Goal: Check status: Check status

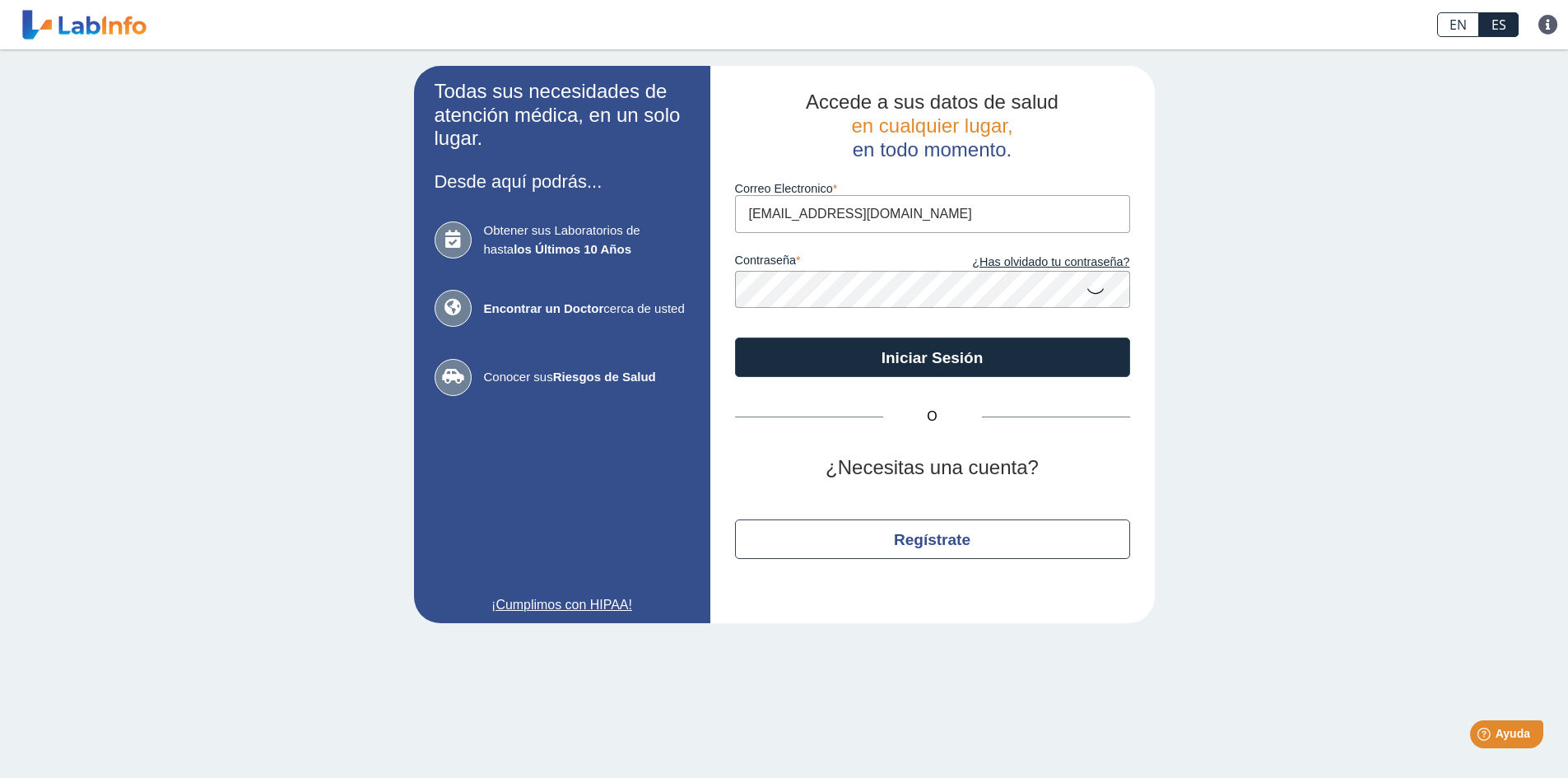
type input "[EMAIL_ADDRESS][DOMAIN_NAME]"
click at [1097, 292] on icon at bounding box center [1095, 290] width 19 height 32
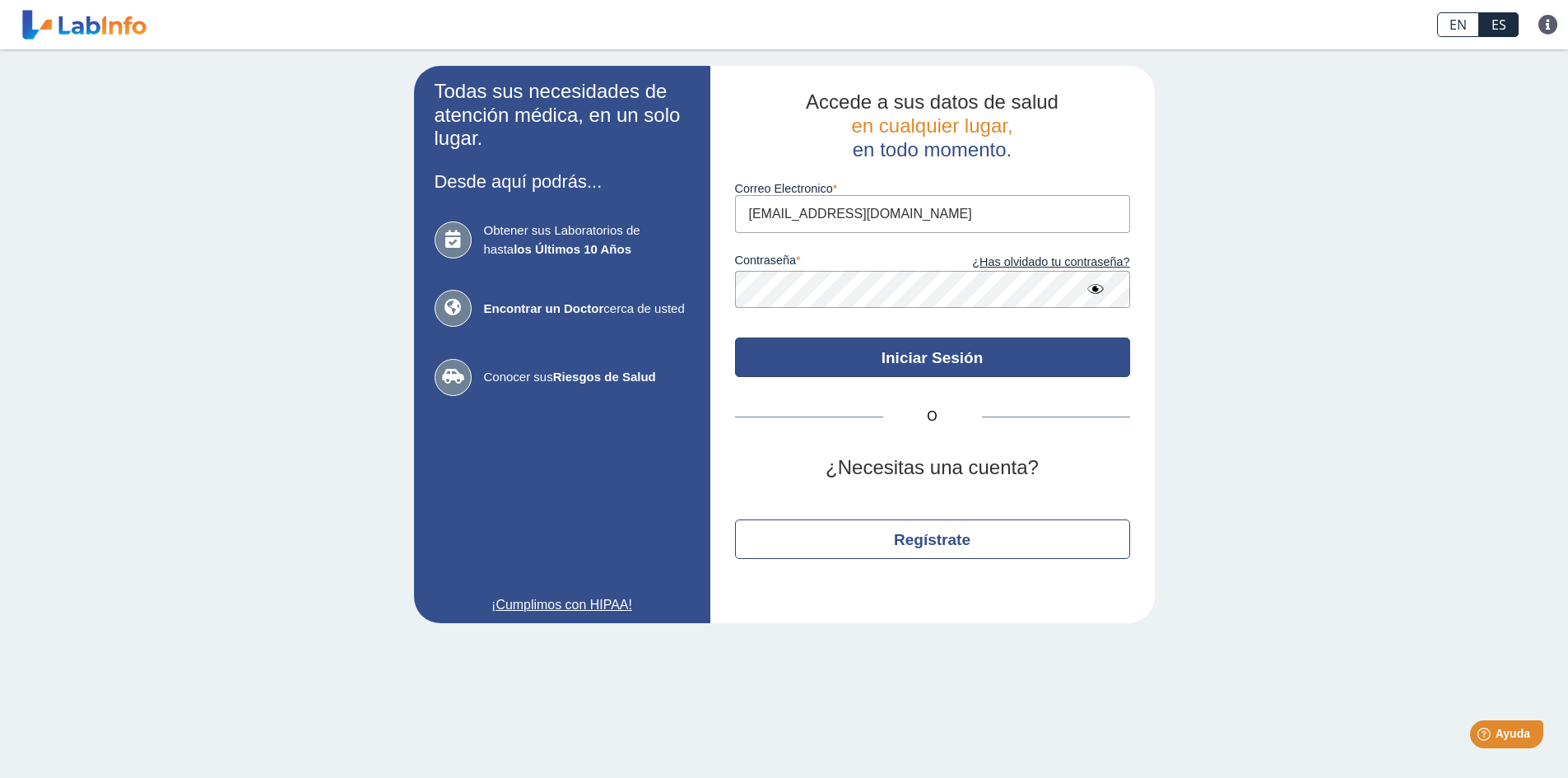
click at [926, 346] on button "Iniciar Sesión" at bounding box center [932, 357] width 395 height 40
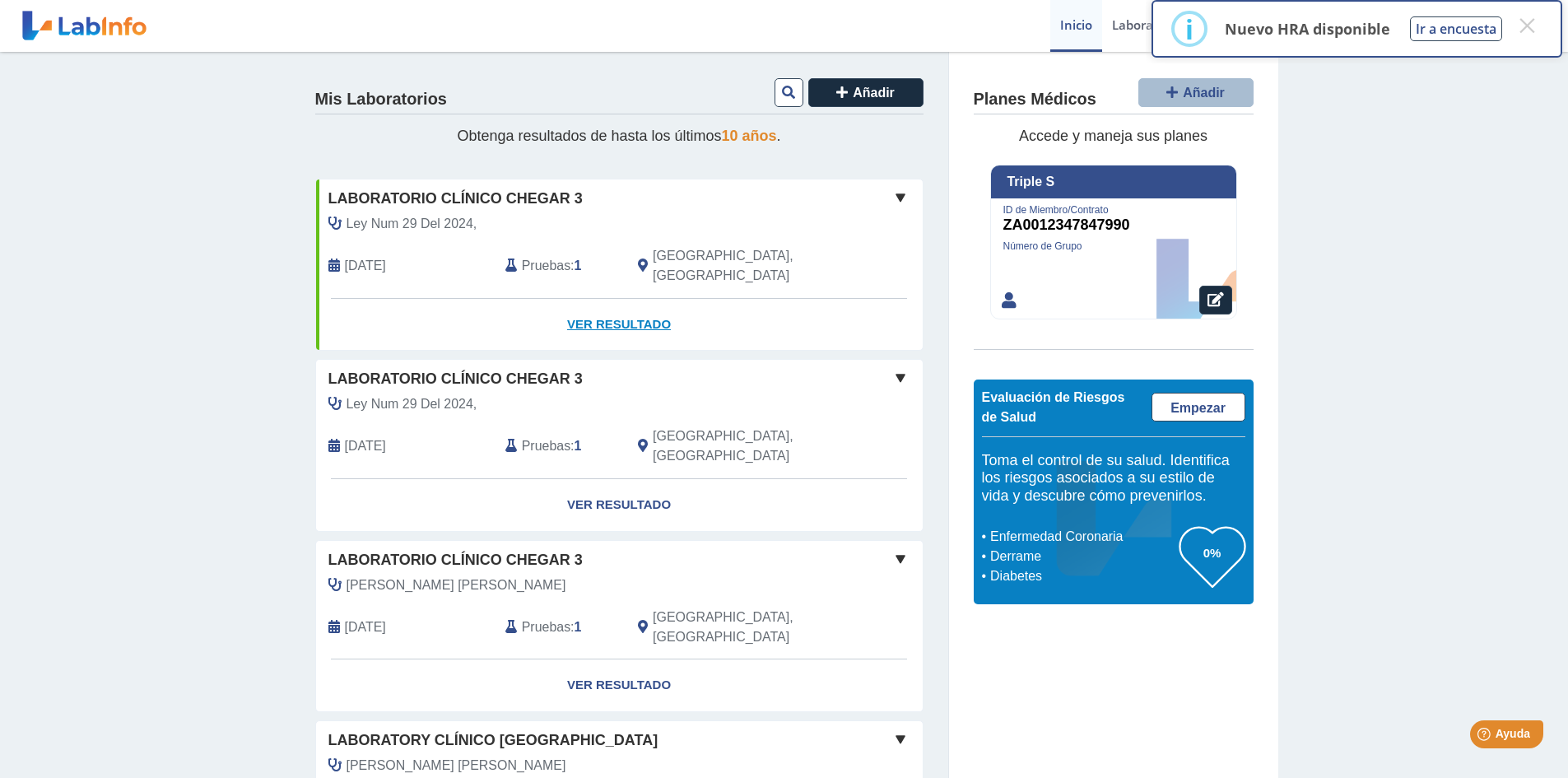
click at [591, 303] on link "Ver Resultado" at bounding box center [619, 325] width 607 height 52
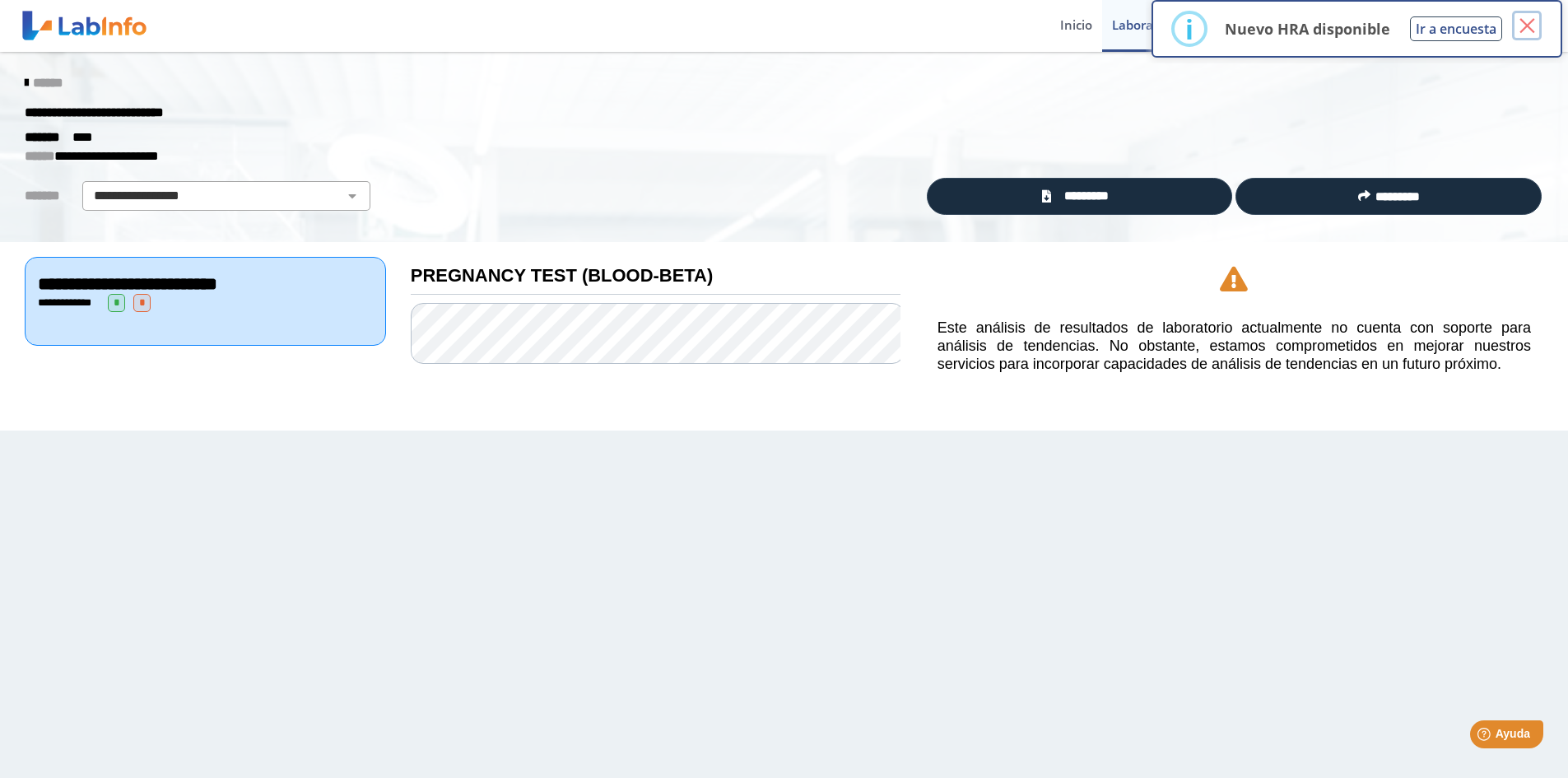
click at [1533, 31] on button "×" at bounding box center [1527, 26] width 29 height 29
